Goal: Information Seeking & Learning: Learn about a topic

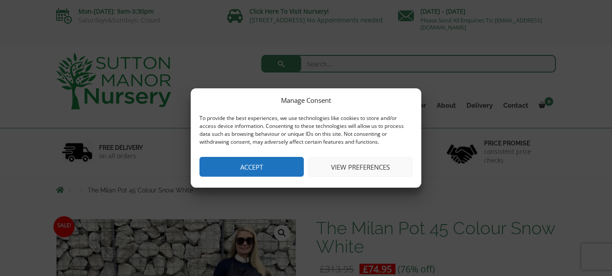
click at [359, 164] on button "View preferences" at bounding box center [360, 167] width 104 height 20
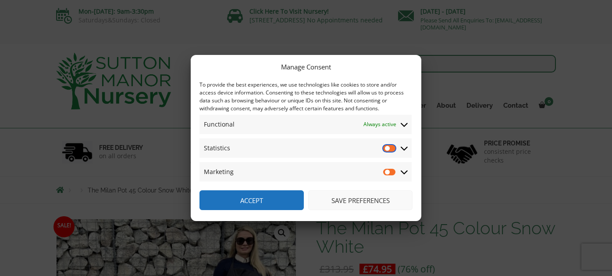
click at [390, 147] on input "Statistics" at bounding box center [389, 147] width 13 height 9
checkbox input "false"
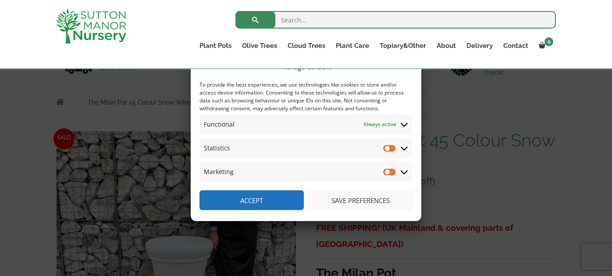
click at [370, 197] on button "Save preferences" at bounding box center [360, 200] width 104 height 20
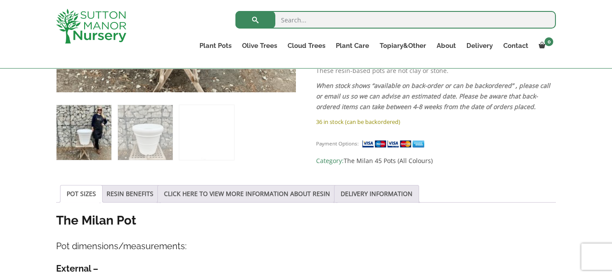
scroll to position [219, 0]
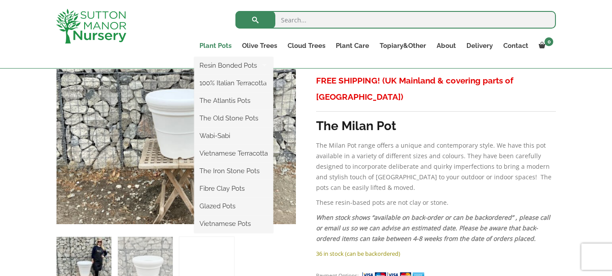
click at [218, 43] on link "Plant Pots" at bounding box center [215, 45] width 43 height 12
click at [230, 221] on link "Vietnamese Pots" at bounding box center [233, 223] width 79 height 13
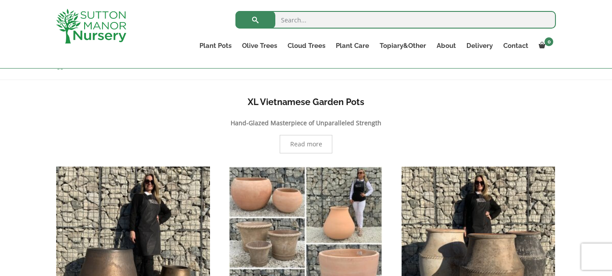
scroll to position [219, 0]
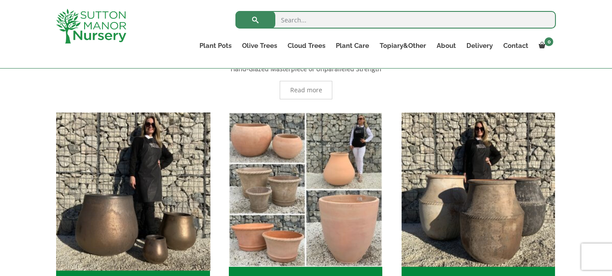
click at [173, 227] on img "Visit product category Glazed Pots" at bounding box center [132, 188] width 161 height 161
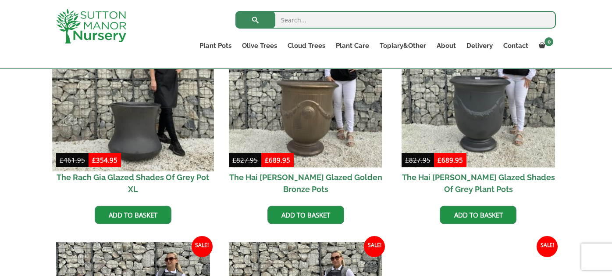
scroll to position [175, 0]
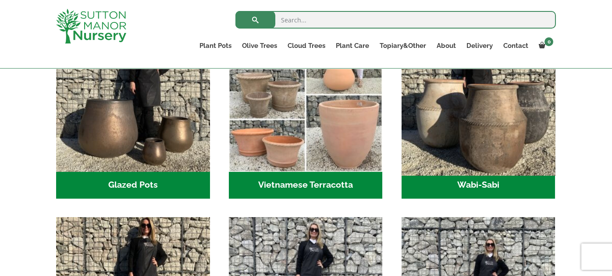
scroll to position [263, 0]
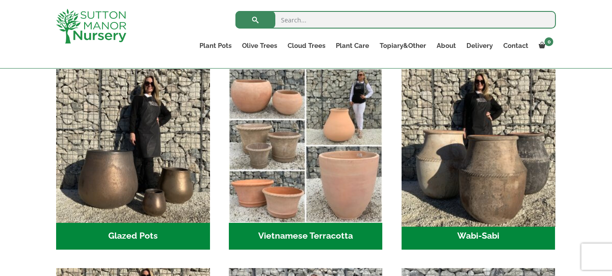
click at [517, 179] on img "Visit product category Wabi-Sabi" at bounding box center [478, 144] width 161 height 161
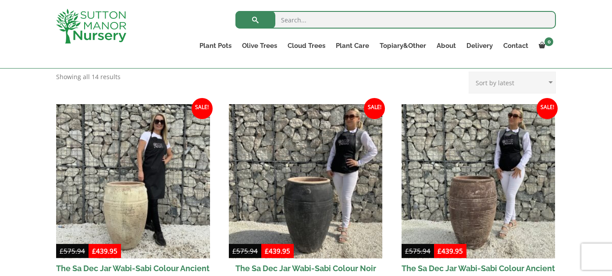
scroll to position [43, 0]
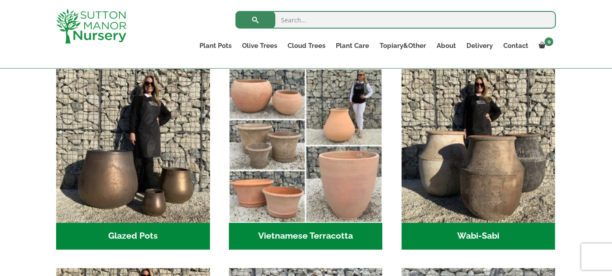
scroll to position [279, 0]
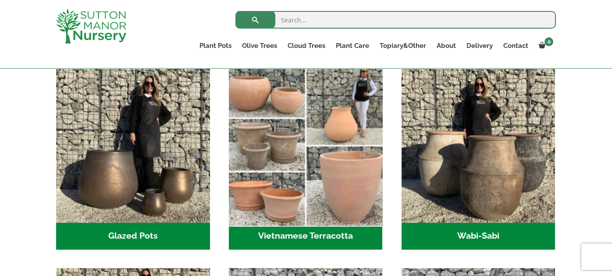
click at [337, 192] on img "Visit product category Vietnamese Terracotta" at bounding box center [305, 144] width 161 height 161
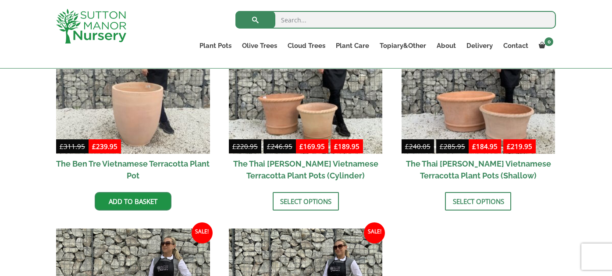
scroll to position [175, 0]
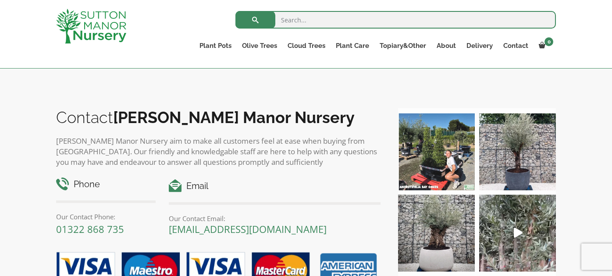
scroll to position [745, 0]
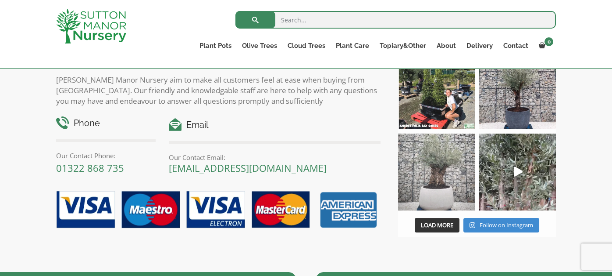
click at [432, 187] on img at bounding box center [436, 171] width 77 height 77
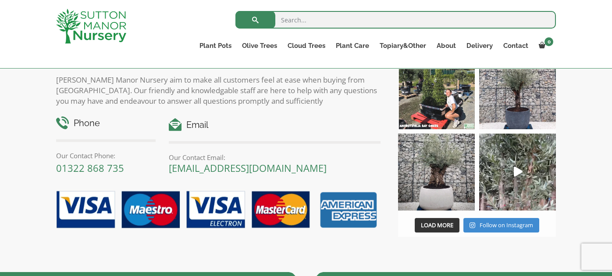
click at [298, 20] on input "search" at bounding box center [396, 20] width 321 height 18
type input "barolo pots"
click at [236, 11] on button "submit" at bounding box center [256, 20] width 40 height 18
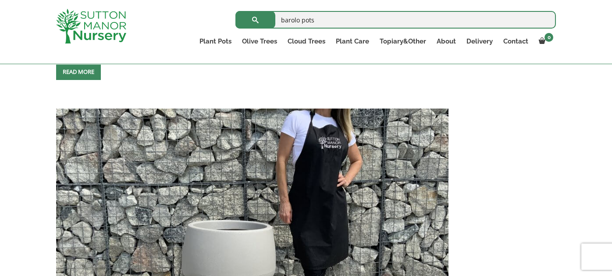
scroll to position [2939, 0]
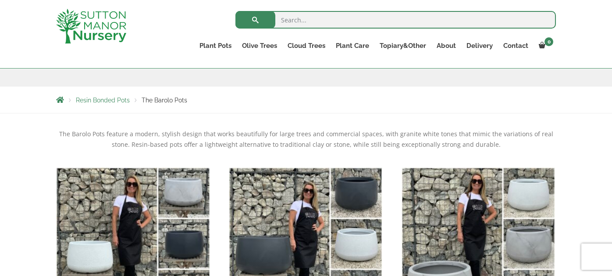
scroll to position [219, 0]
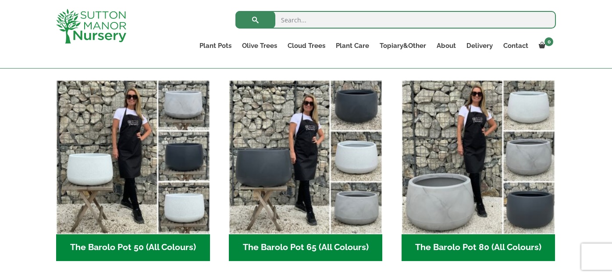
click at [151, 247] on h2 "The Barolo Pot 50 (All Colours) (6)" at bounding box center [133, 247] width 154 height 27
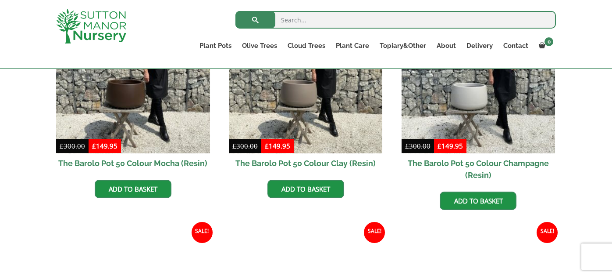
scroll to position [219, 0]
